Goal: Find specific page/section: Find specific page/section

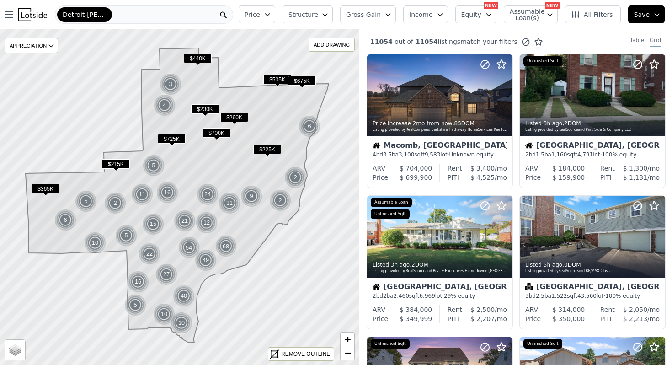
click at [80, 16] on span "Detroit-[PERSON_NAME][GEOGRAPHIC_DATA]" at bounding box center [85, 14] width 44 height 9
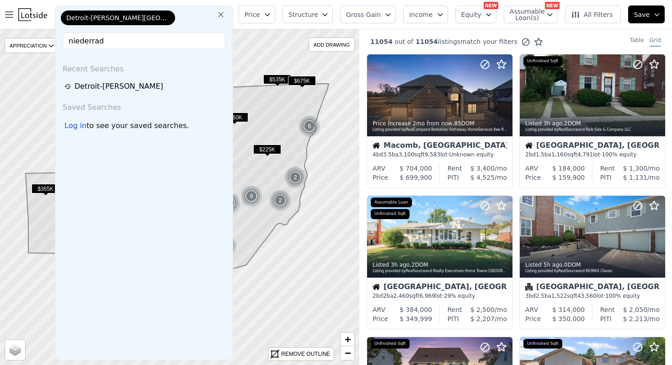
type input "niederrad"
click at [229, 15] on button at bounding box center [221, 14] width 16 height 18
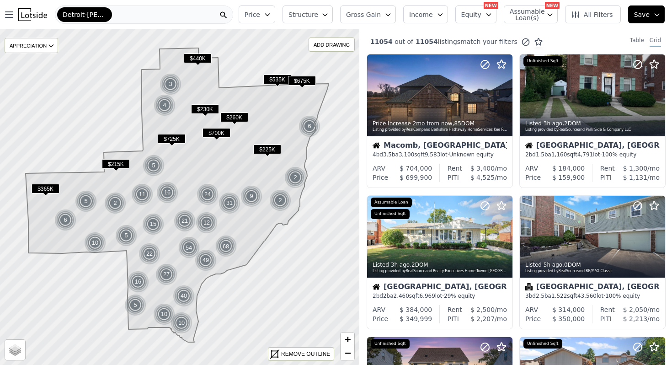
click at [121, 14] on div "Detroit-[PERSON_NAME][GEOGRAPHIC_DATA]" at bounding box center [144, 14] width 178 height 18
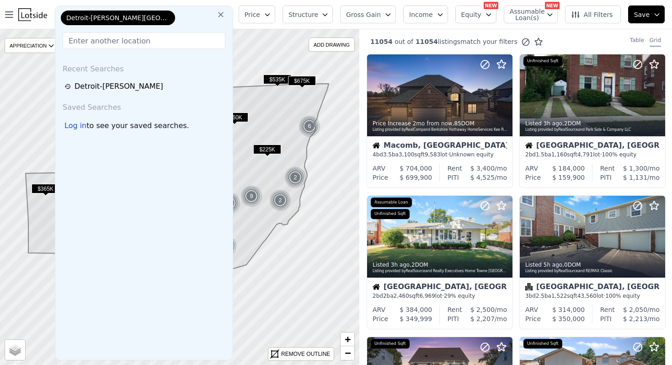
click at [30, 13] on img at bounding box center [32, 14] width 29 height 13
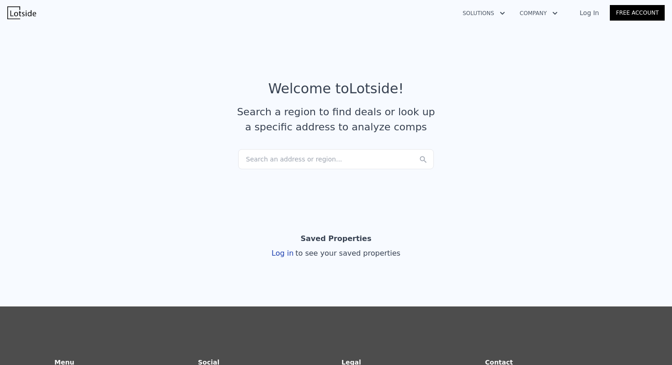
click at [275, 159] on div "Search an address or region..." at bounding box center [336, 159] width 196 height 20
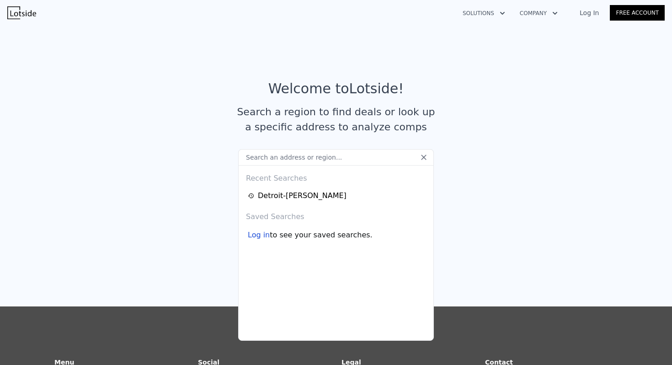
type input "f"
click at [266, 164] on input "niederrad" at bounding box center [336, 157] width 196 height 16
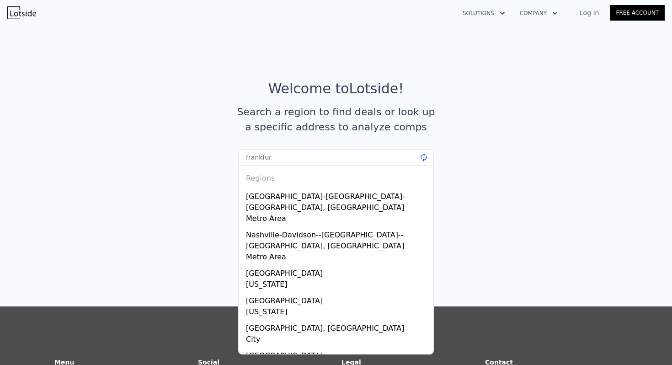
type input "[GEOGRAPHIC_DATA]"
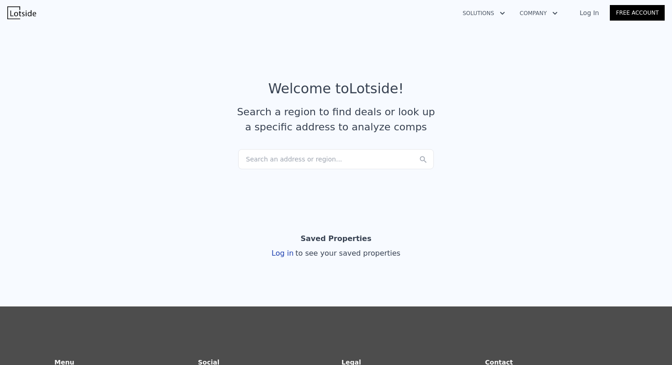
click at [472, 97] on article "Welcome to Lotside ! Search a region to find deals or look up a specific addres…" at bounding box center [335, 114] width 585 height 69
